Goal: Find specific page/section: Find specific page/section

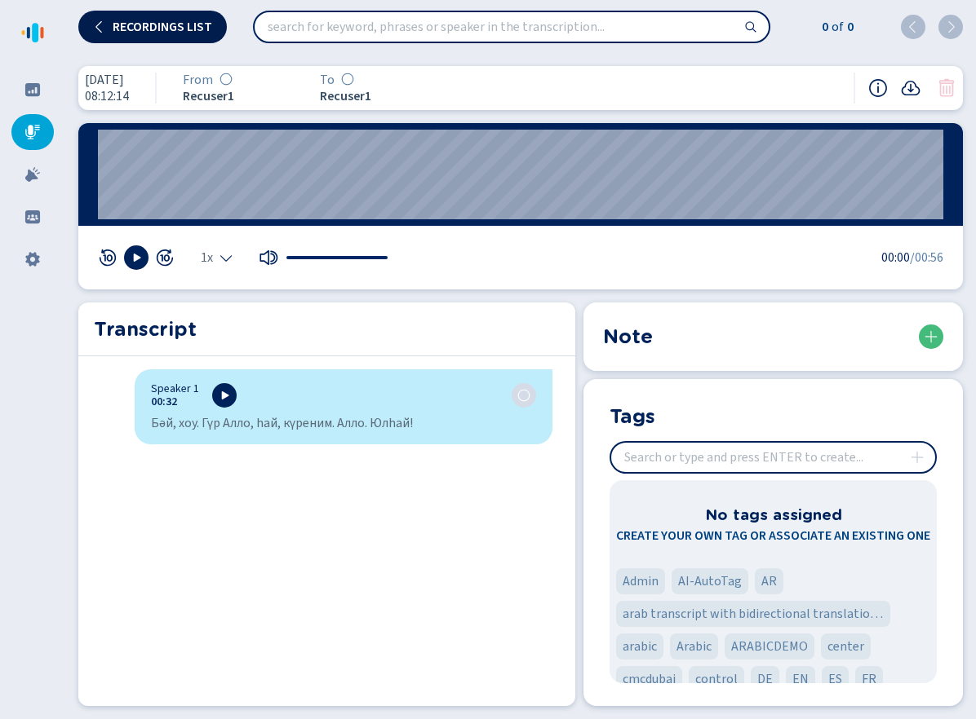
click at [157, 20] on span "Recordings list" at bounding box center [163, 26] width 100 height 13
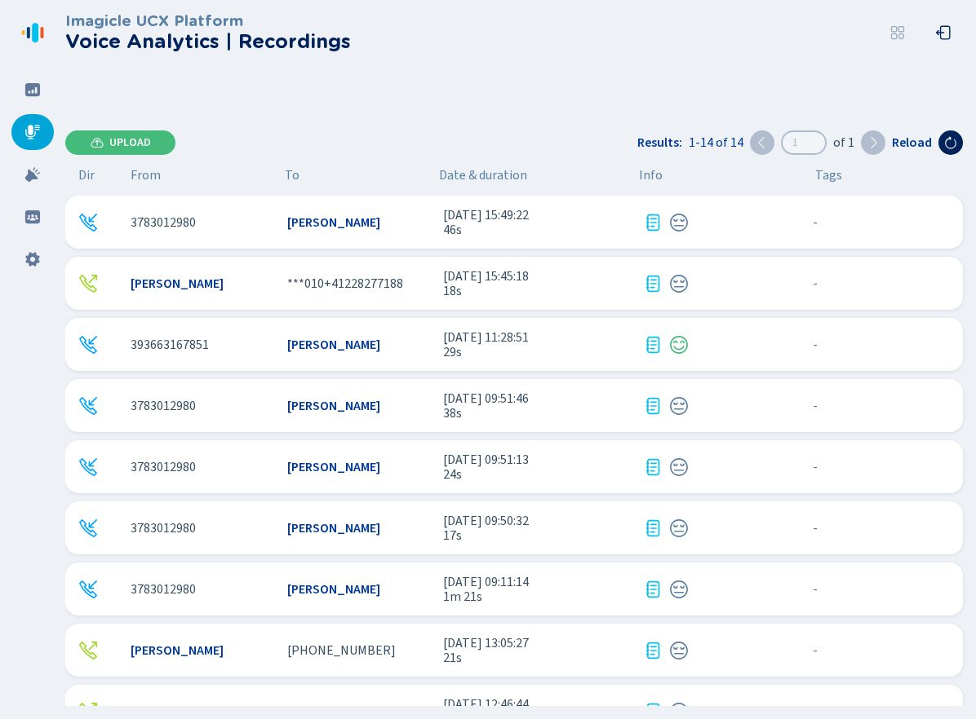
scroll to position [344, 0]
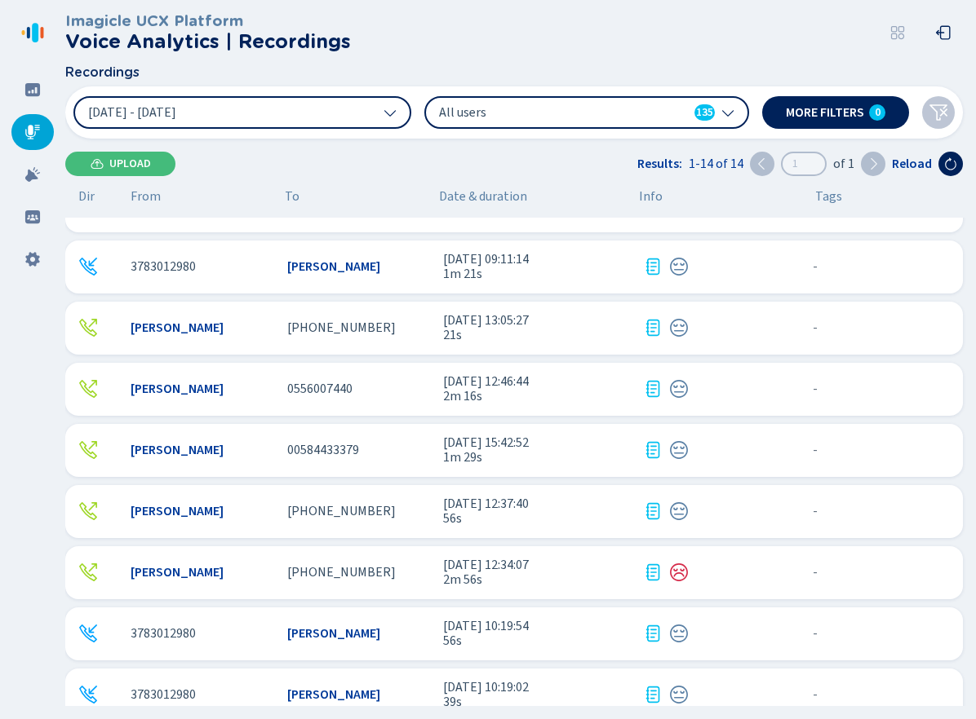
click at [502, 124] on div "All users 135" at bounding box center [586, 112] width 325 height 33
click at [299, 122] on button "2 Sep 2025 - 8 Sep 2025" at bounding box center [242, 112] width 338 height 33
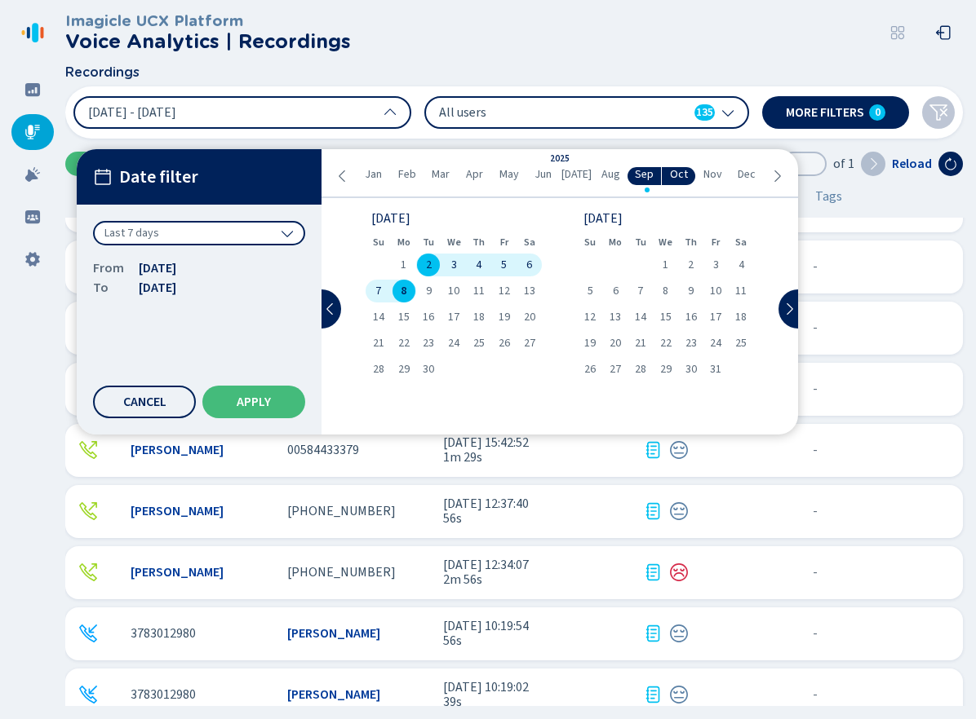
click at [257, 225] on div "Last 7 days" at bounding box center [199, 233] width 212 height 24
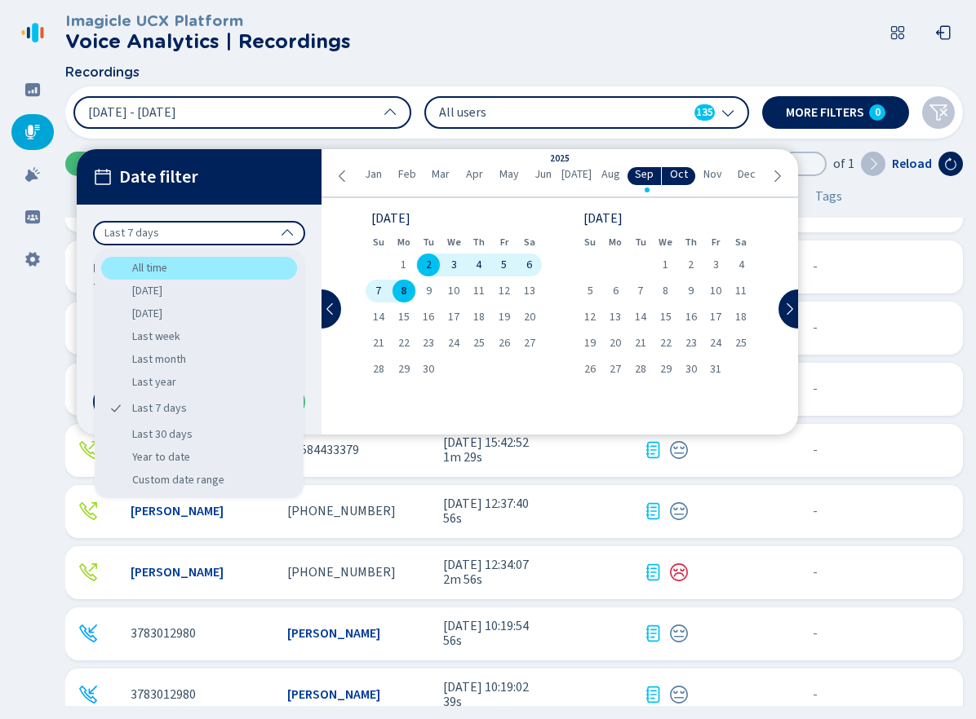
click at [252, 263] on div "All time" at bounding box center [199, 268] width 196 height 23
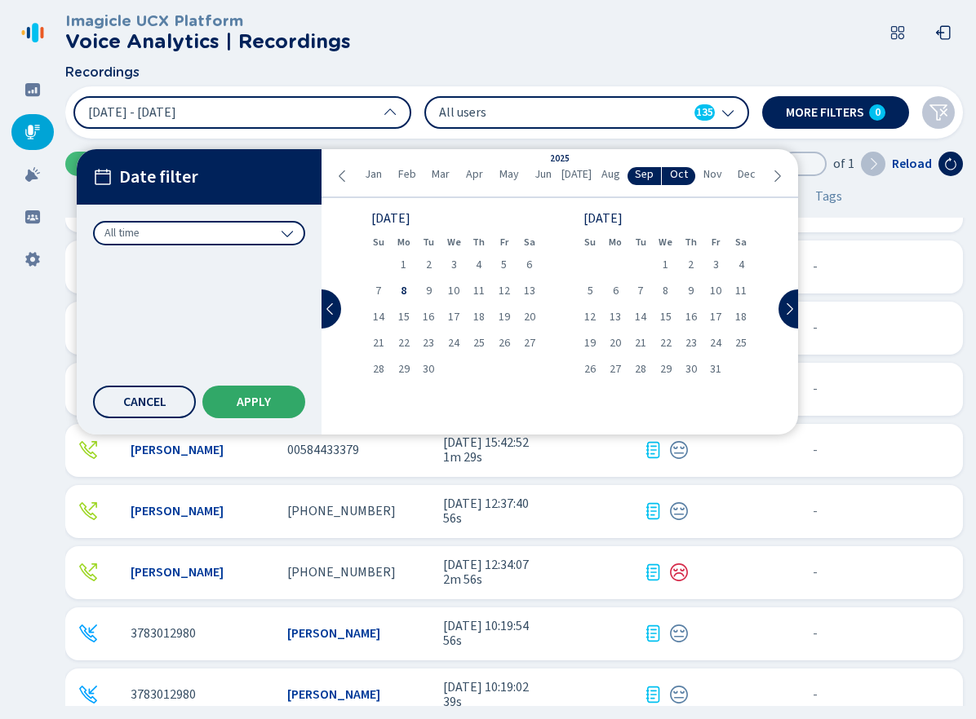
click at [287, 400] on button "Apply" at bounding box center [253, 402] width 103 height 33
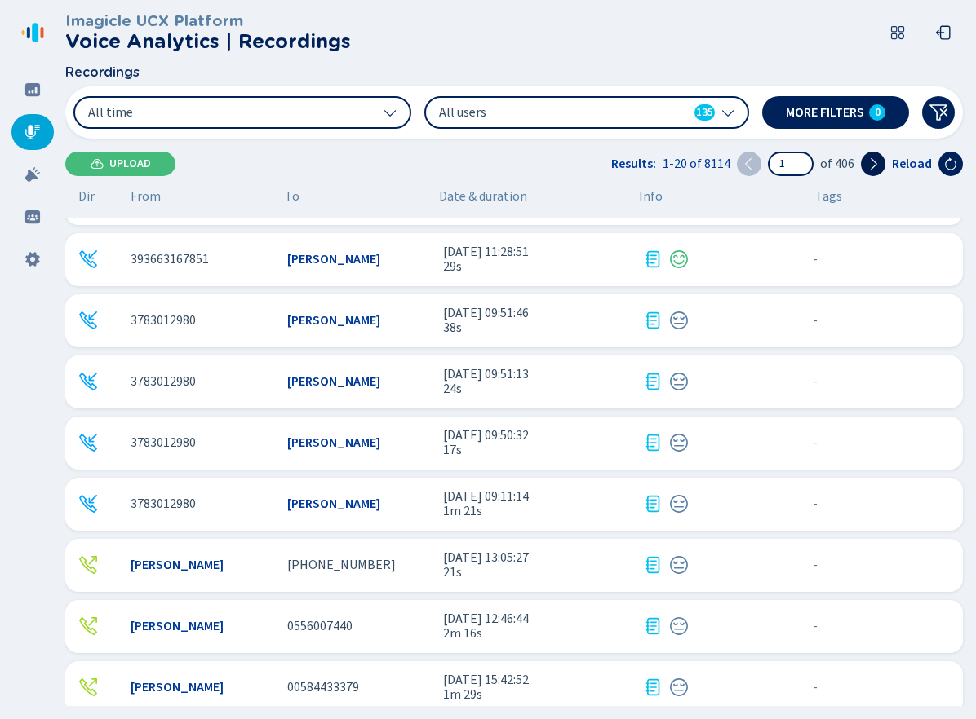
click at [872, 166] on icon at bounding box center [872, 163] width 13 height 13
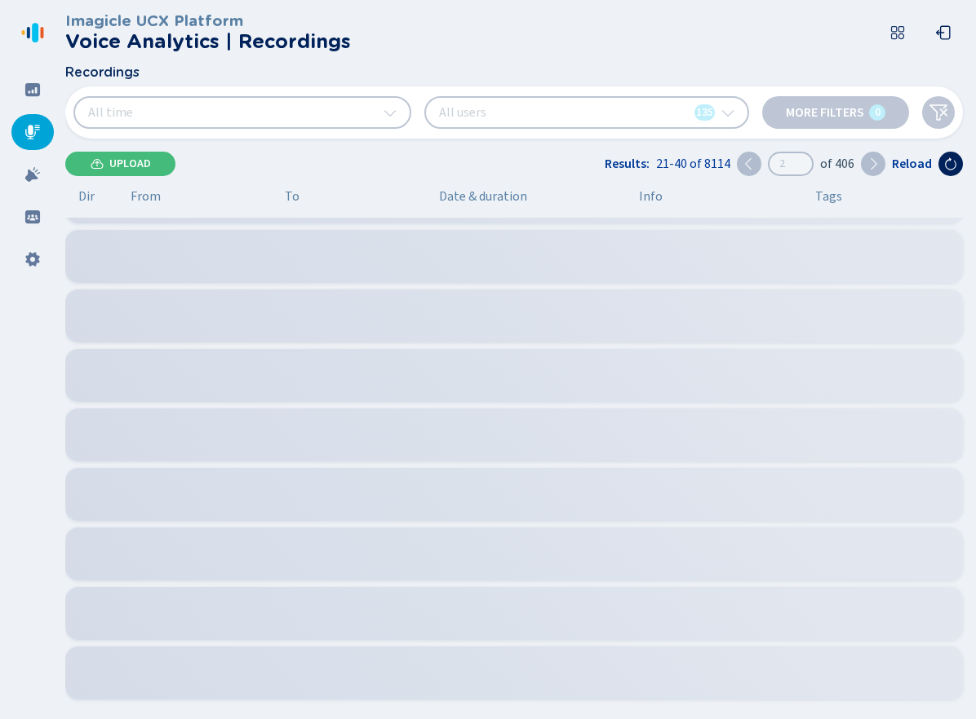
click at [872, 166] on icon at bounding box center [872, 163] width 13 height 13
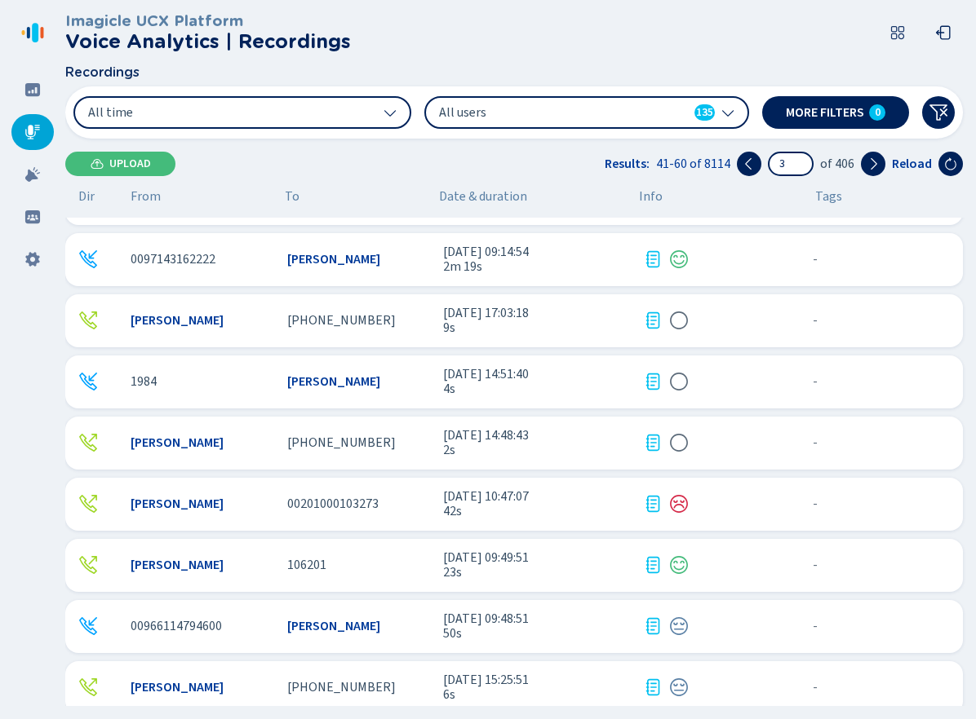
click at [507, 117] on span "All users" at bounding box center [533, 113] width 188 height 18
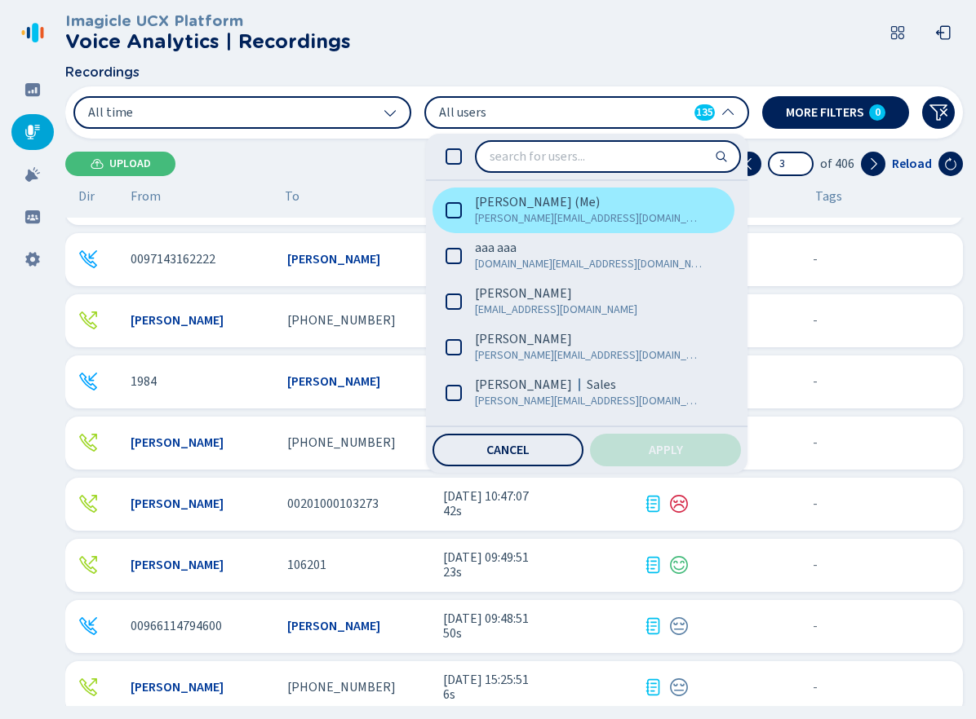
click at [506, 216] on span "riccardo.rocchi@imagicle.com" at bounding box center [589, 218] width 228 height 16
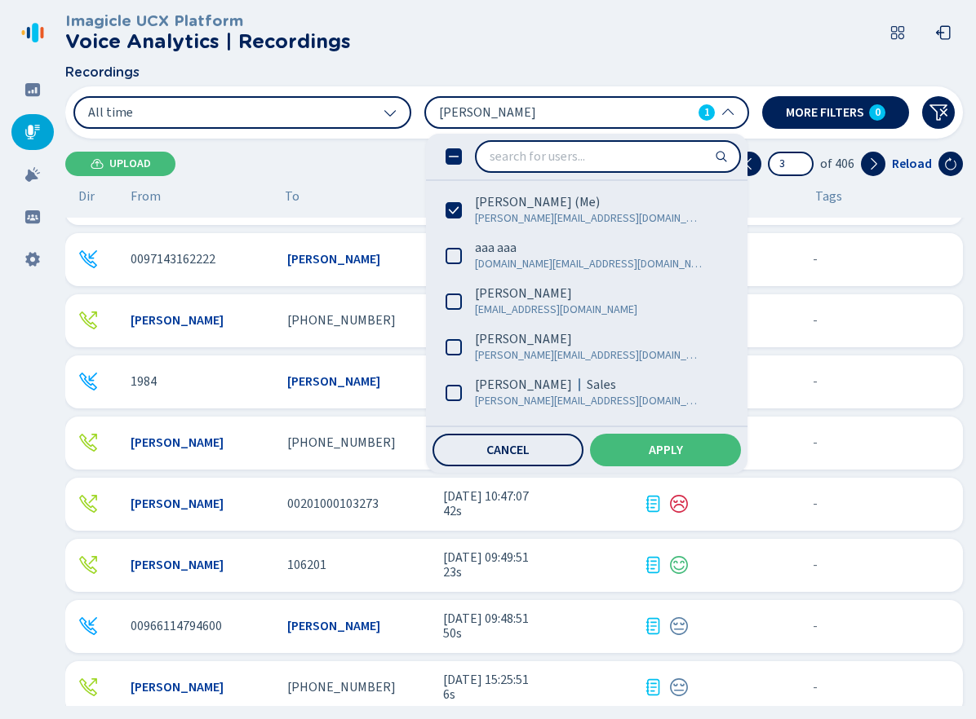
click at [679, 432] on div "Cancel Apply" at bounding box center [586, 450] width 321 height 46
click at [676, 440] on button "Apply" at bounding box center [665, 450] width 151 height 33
type input "1"
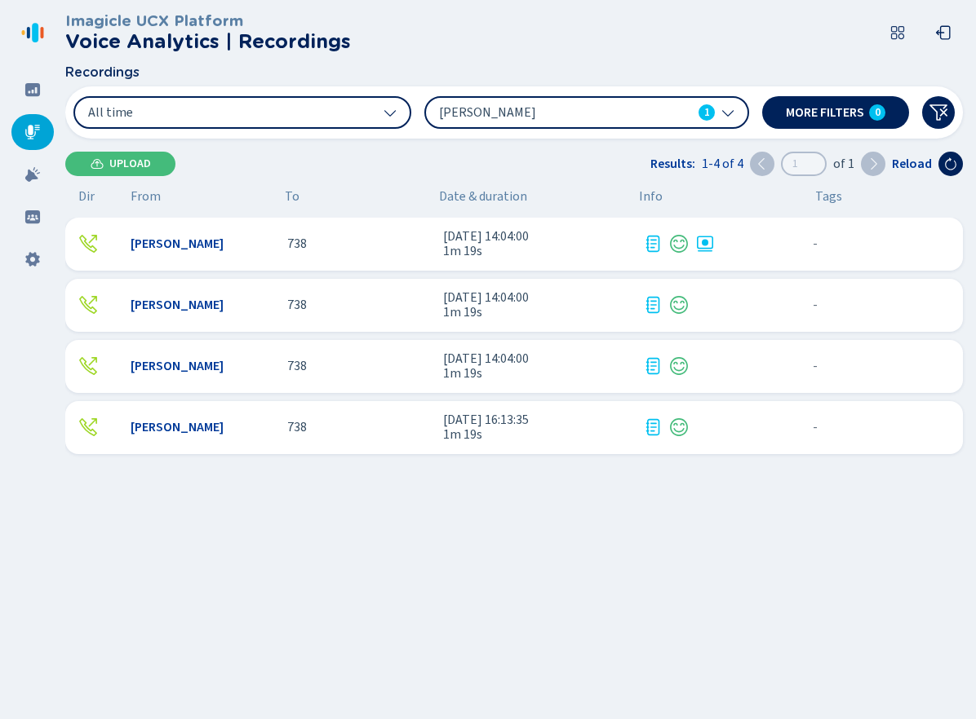
scroll to position [0, 0]
click at [773, 169] on button at bounding box center [762, 164] width 24 height 24
click at [270, 117] on button "All time" at bounding box center [242, 112] width 338 height 33
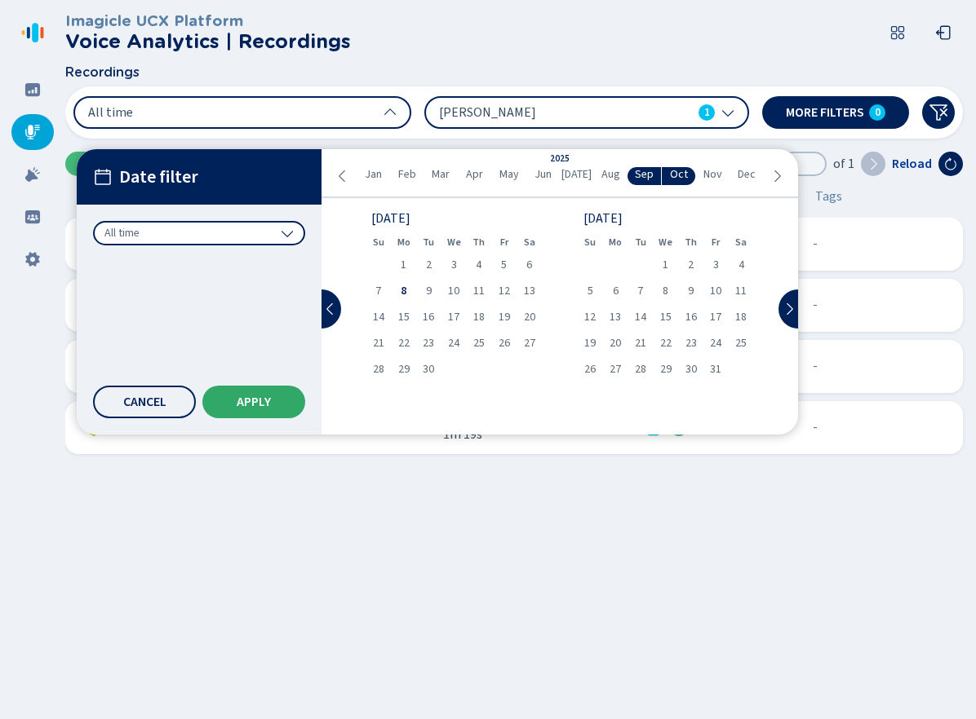
click at [268, 393] on button "Apply" at bounding box center [253, 402] width 103 height 33
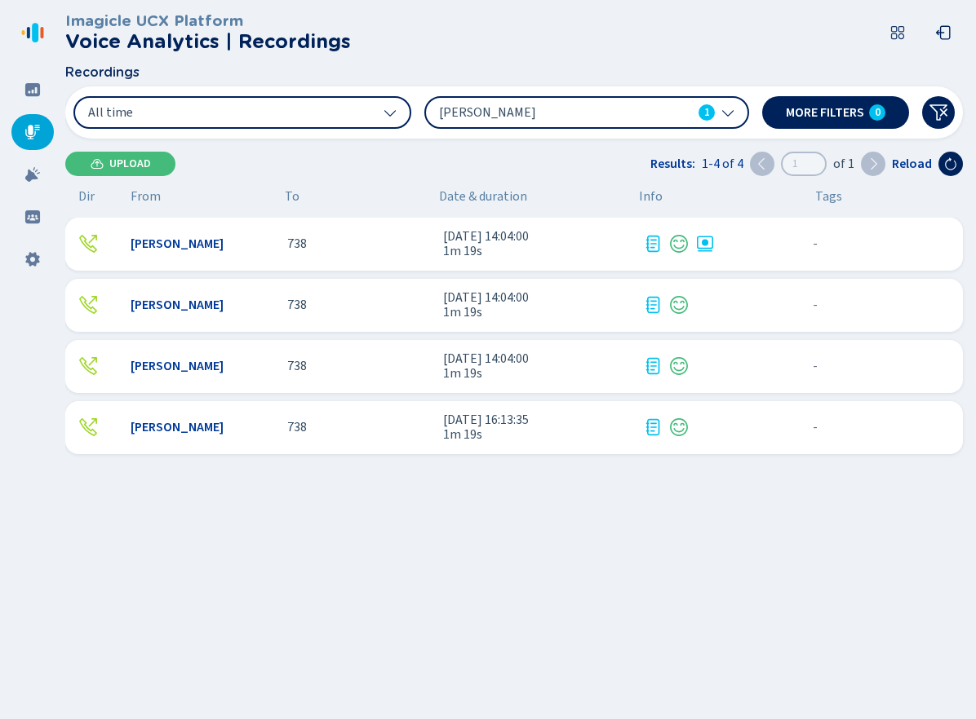
click at [576, 130] on div "All time Riccardo Rocchi 1 More filters 0" at bounding box center [513, 112] width 897 height 52
click at [573, 121] on span "Riccardo Rocchi" at bounding box center [533, 113] width 188 height 18
